Goal: Task Accomplishment & Management: Use online tool/utility

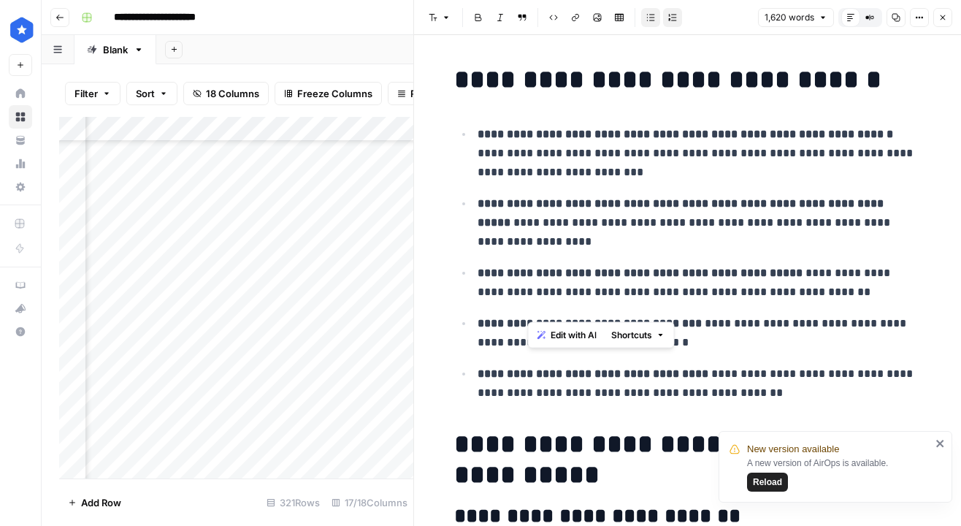
scroll to position [1013, 0]
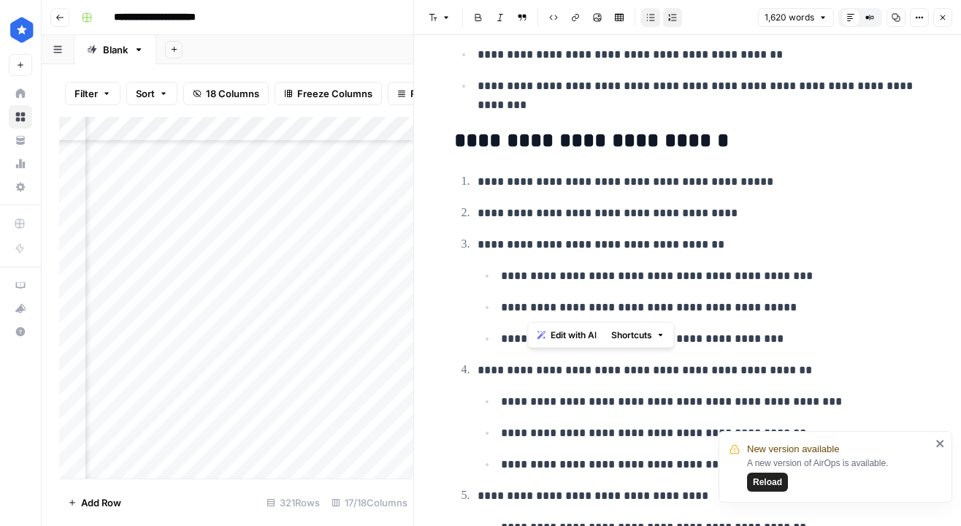
click at [942, 20] on icon "button" at bounding box center [943, 17] width 9 height 9
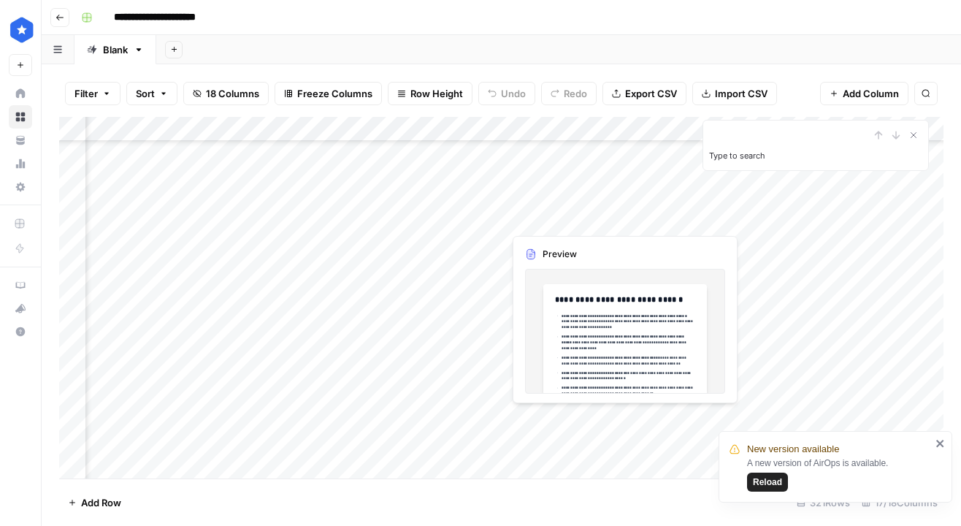
type input "*"
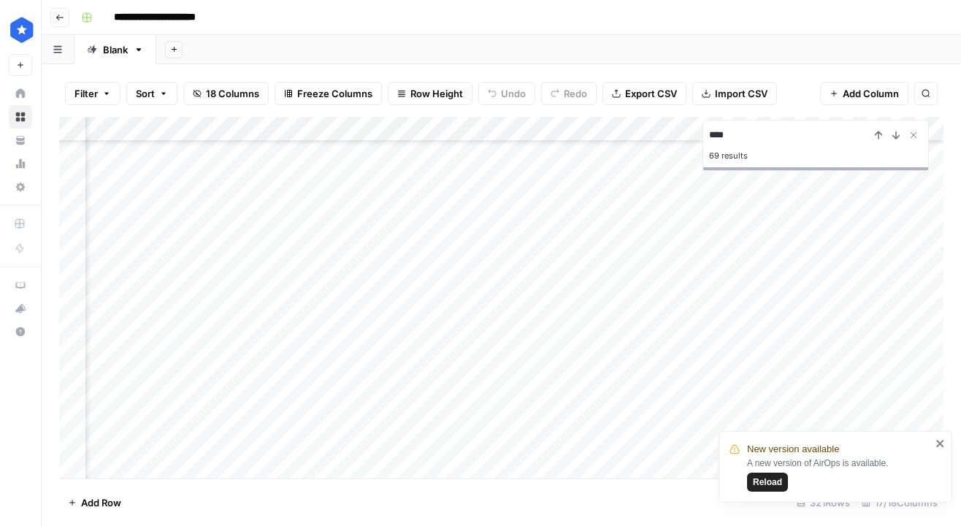
type input "****"
click at [126, 468] on div "Add Column" at bounding box center [501, 298] width 885 height 362
type input "**********"
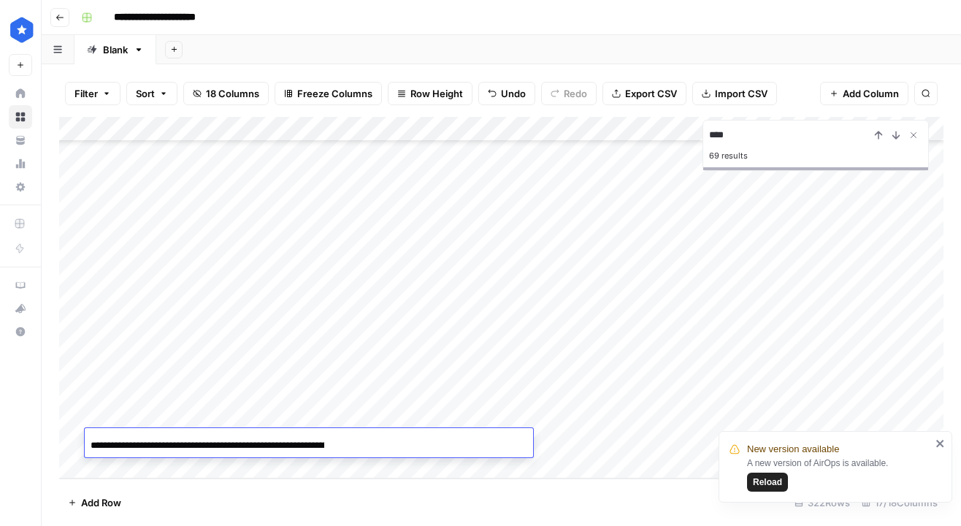
scroll to position [0, 144]
click at [609, 438] on div "Add Column" at bounding box center [501, 298] width 885 height 362
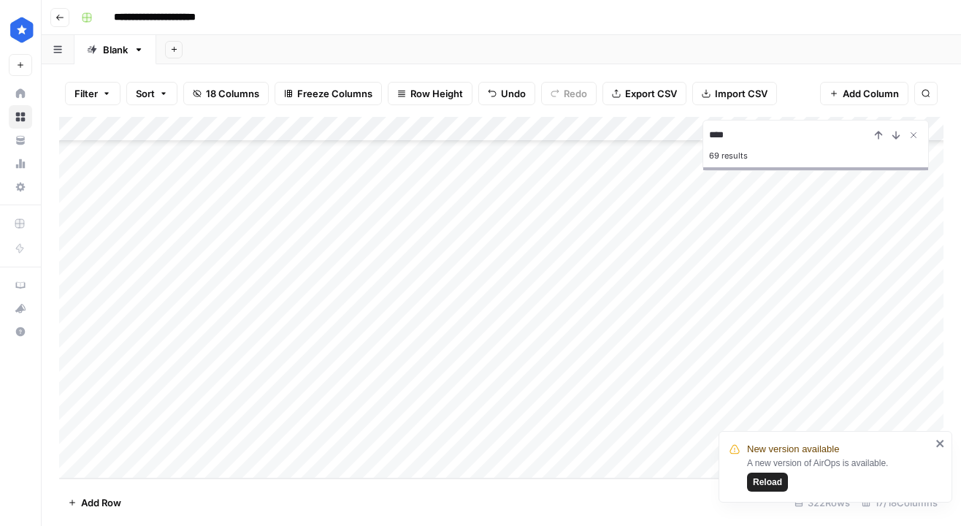
click at [607, 441] on div "Add Column" at bounding box center [501, 298] width 885 height 362
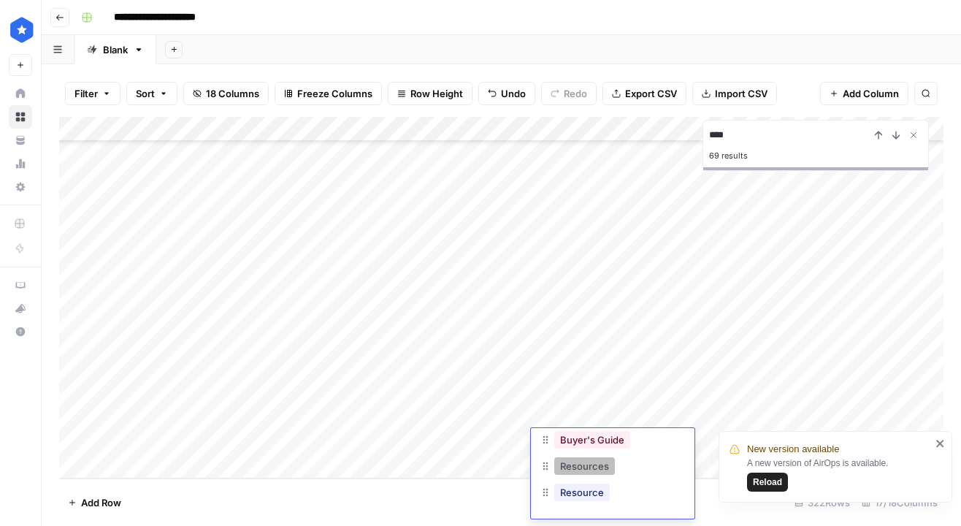
click at [597, 472] on button "Resources" at bounding box center [585, 466] width 61 height 18
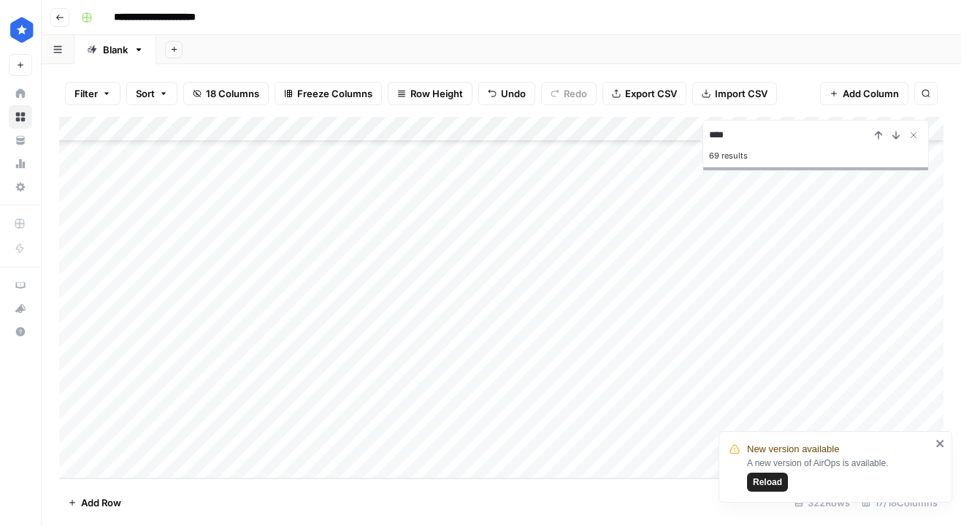
click at [688, 434] on div "Add Column" at bounding box center [501, 298] width 885 height 362
type textarea "**********"
click at [941, 446] on icon "close" at bounding box center [941, 444] width 10 height 12
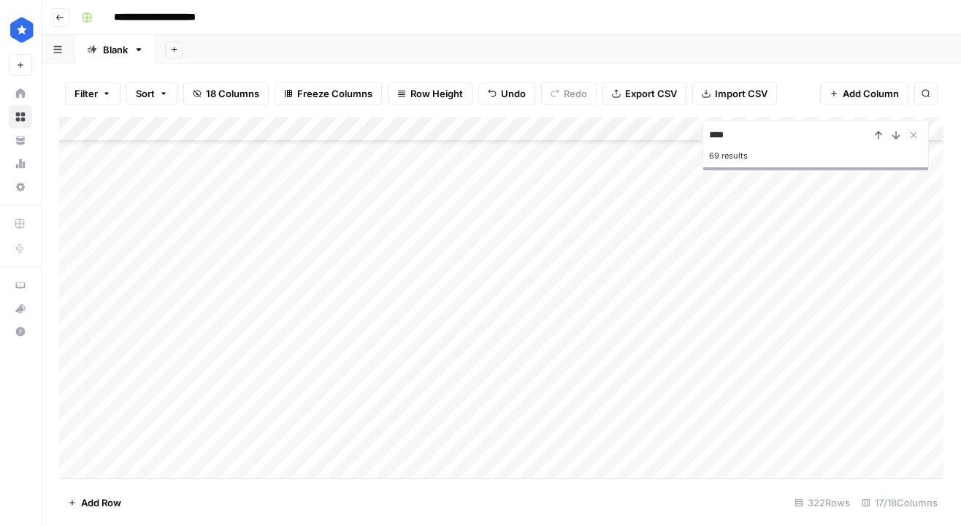
click at [937, 441] on div "Add Column" at bounding box center [501, 298] width 885 height 362
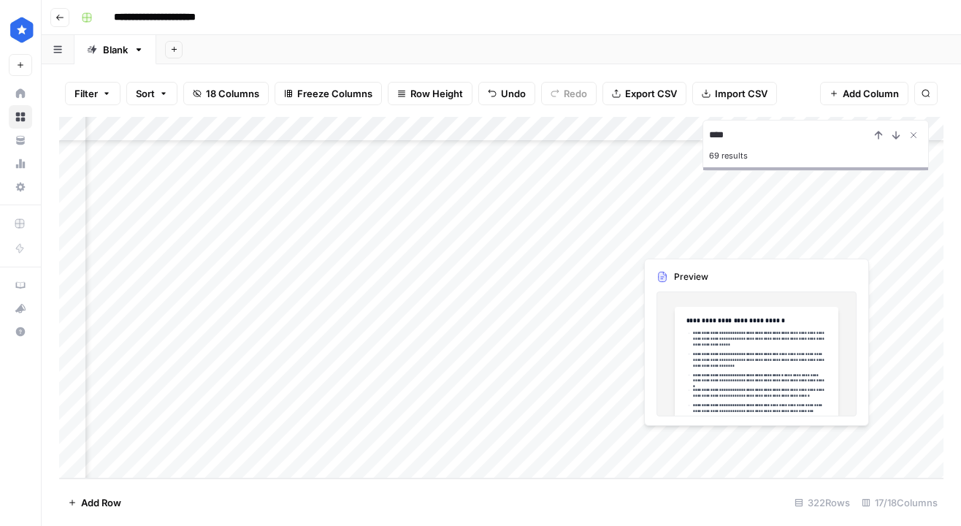
click at [697, 443] on div "Add Column" at bounding box center [501, 298] width 885 height 362
click at [706, 435] on div "Add Column" at bounding box center [501, 298] width 885 height 362
